Goal: Task Accomplishment & Management: Complete application form

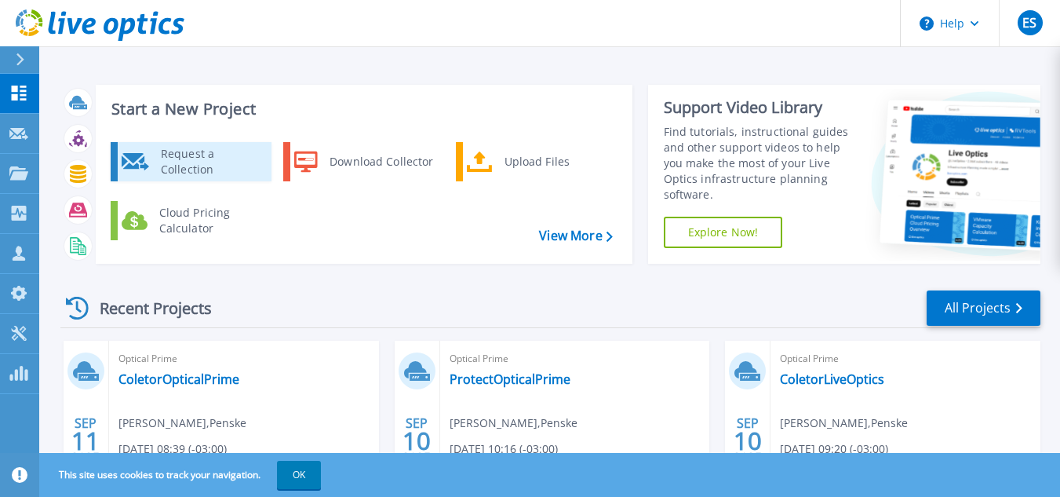
click at [215, 166] on div "Request a Collection" at bounding box center [210, 161] width 115 height 31
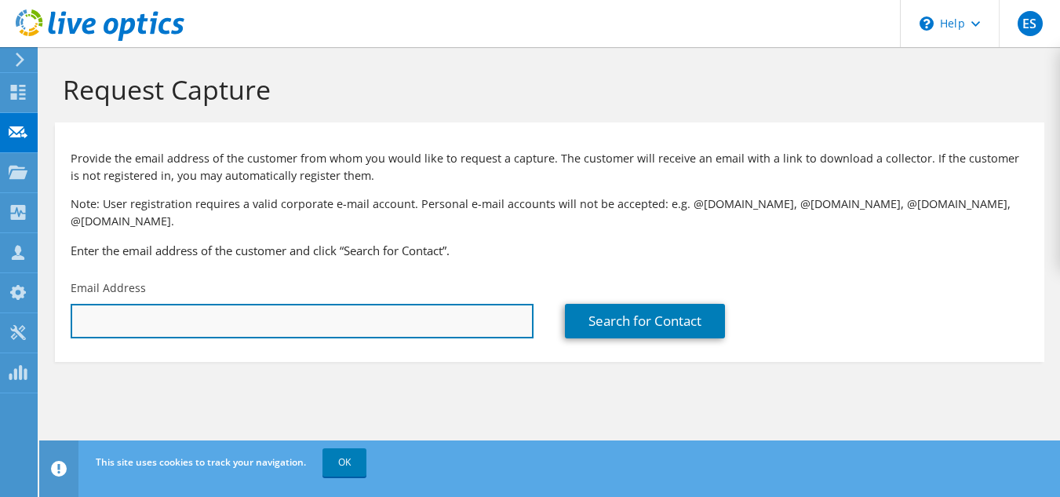
click at [112, 308] on input "text" at bounding box center [302, 321] width 463 height 35
click at [129, 306] on input "f" at bounding box center [302, 321] width 463 height 35
click at [37, 311] on div "ES Partner Team Member [PERSON_NAME] [PERSON_NAME][EMAIL_ADDRESS][PERSON_NAME][…" at bounding box center [530, 248] width 1060 height 497
paste input "[PERSON_NAME] Dos [PERSON_NAME] <[PERSON_NAME][EMAIL_ADDRESS][DOMAIN_NAME]>"
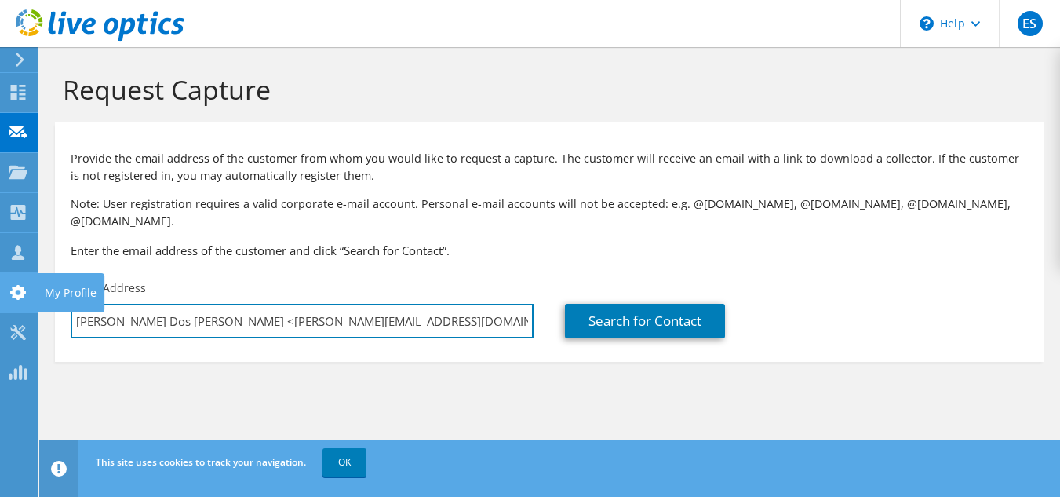
drag, startPoint x: 258, startPoint y: 306, endPoint x: 0, endPoint y: 286, distance: 259.0
click at [0, 286] on div "ES Partner Team Member [PERSON_NAME] [PERSON_NAME][EMAIL_ADDRESS][PERSON_NAME][…" at bounding box center [530, 248] width 1060 height 497
click at [268, 306] on input "[PERSON_NAME] Dos [PERSON_NAME] <[PERSON_NAME][EMAIL_ADDRESS][DOMAIN_NAME]>" at bounding box center [302, 321] width 463 height 35
drag, startPoint x: 268, startPoint y: 305, endPoint x: 48, endPoint y: 304, distance: 220.5
click at [48, 304] on section "Request Capture Provide the email address of the customer from whom you would l…" at bounding box center [549, 243] width 1021 height 393
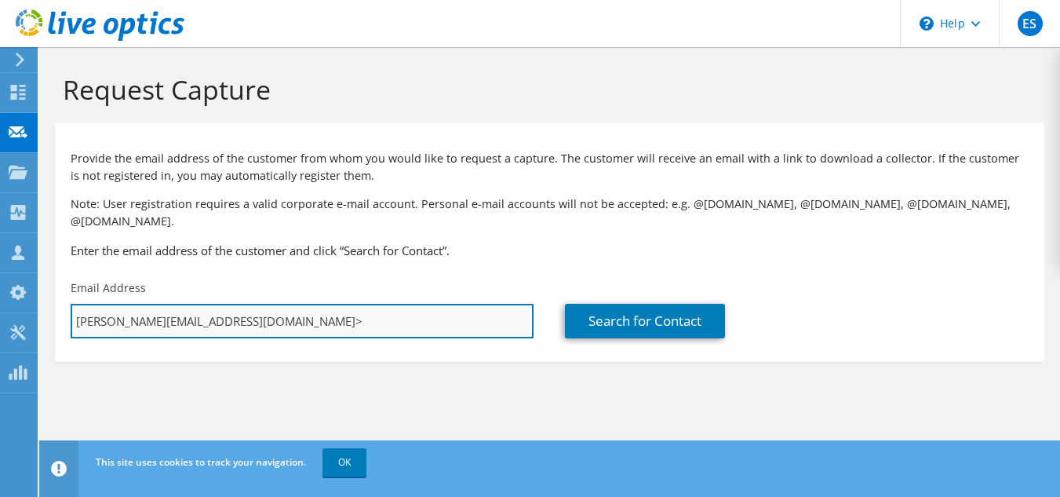
click at [237, 304] on input "[PERSON_NAME][EMAIL_ADDRESS][DOMAIN_NAME]>" at bounding box center [302, 321] width 463 height 35
type input "[PERSON_NAME][EMAIL_ADDRESS][DOMAIN_NAME]"
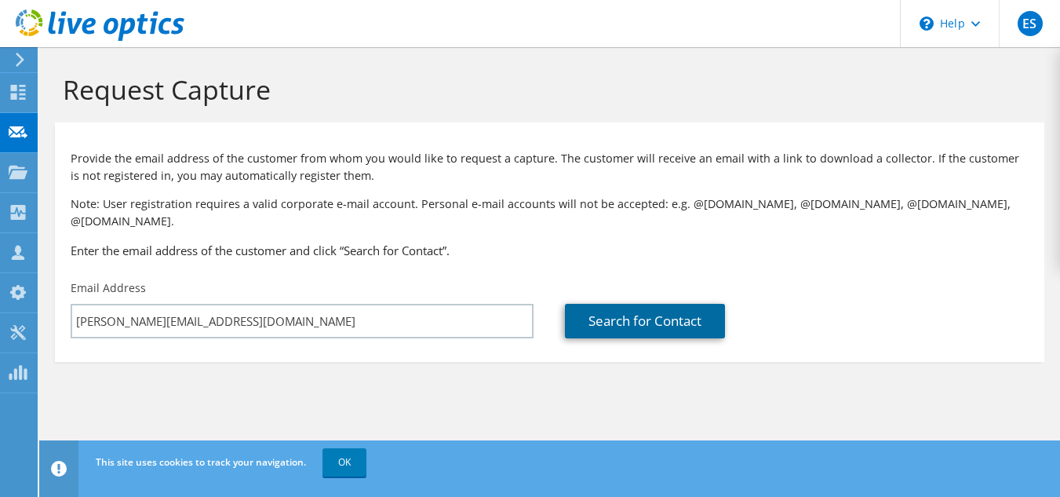
click at [618, 308] on link "Search for Contact" at bounding box center [645, 321] width 160 height 35
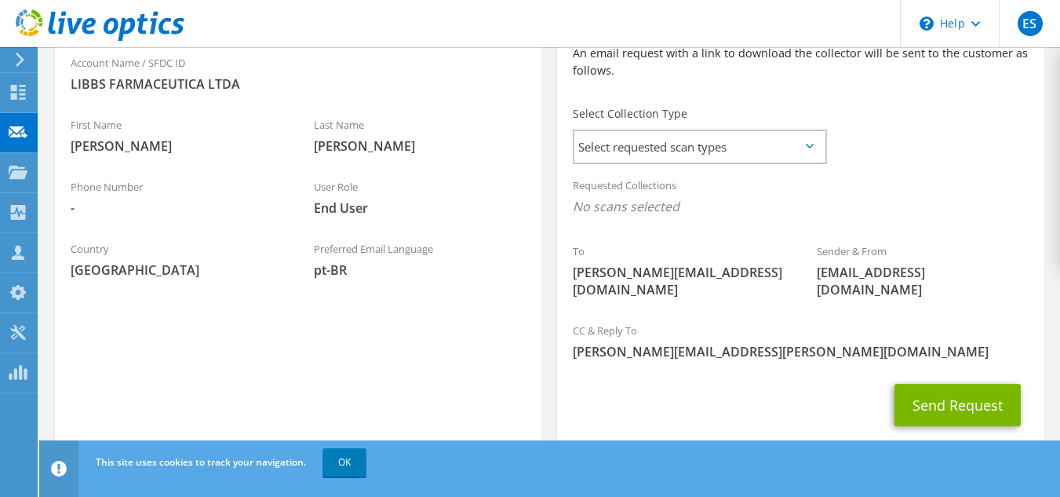
scroll to position [392, 0]
click at [738, 139] on span "Select requested scan types" at bounding box center [699, 145] width 250 height 31
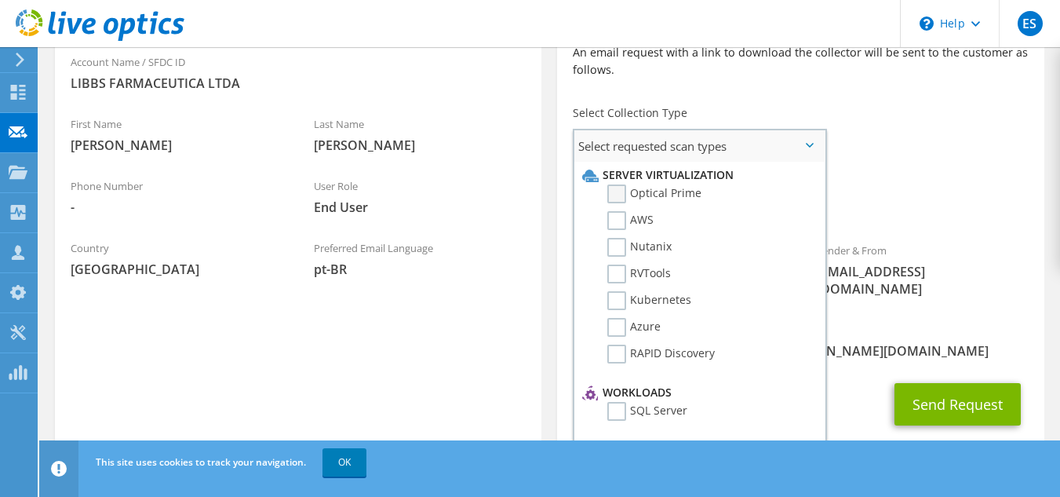
click at [613, 184] on label "Optical Prime" at bounding box center [654, 193] width 94 height 19
click at [0, 0] on input "Optical Prime" at bounding box center [0, 0] width 0 height 0
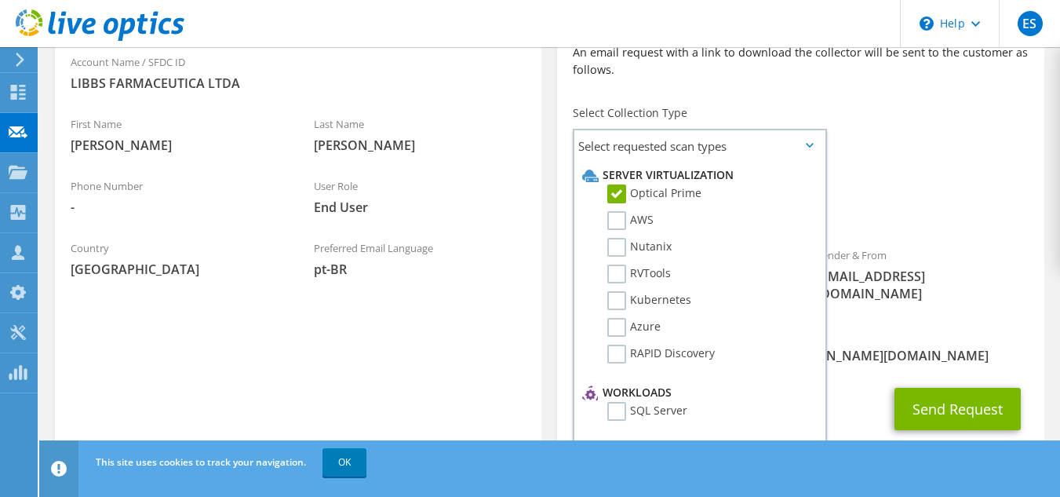
click at [935, 168] on div "Requested Collections No scans selected Optical Prime" at bounding box center [800, 199] width 487 height 63
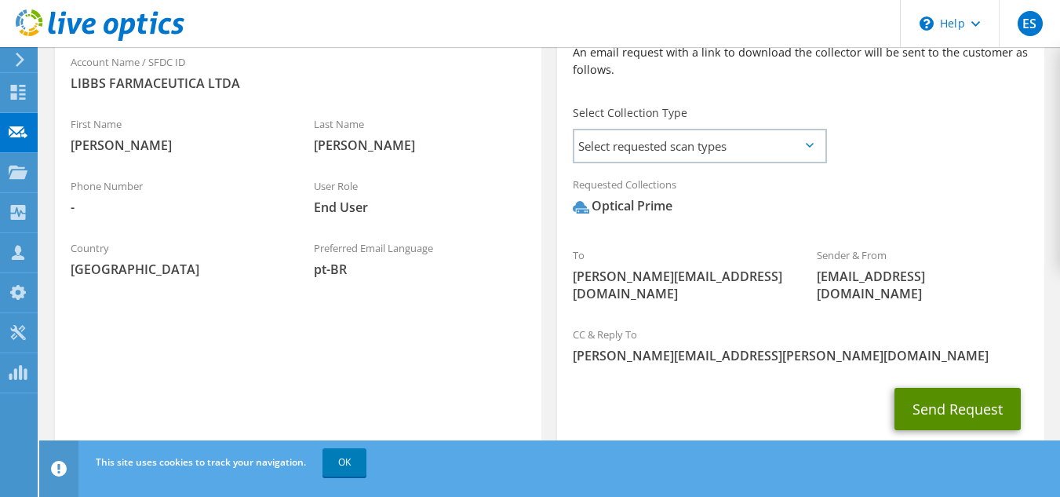
click at [942, 388] on button "Send Request" at bounding box center [958, 409] width 126 height 42
